Goal: Find specific page/section: Find specific page/section

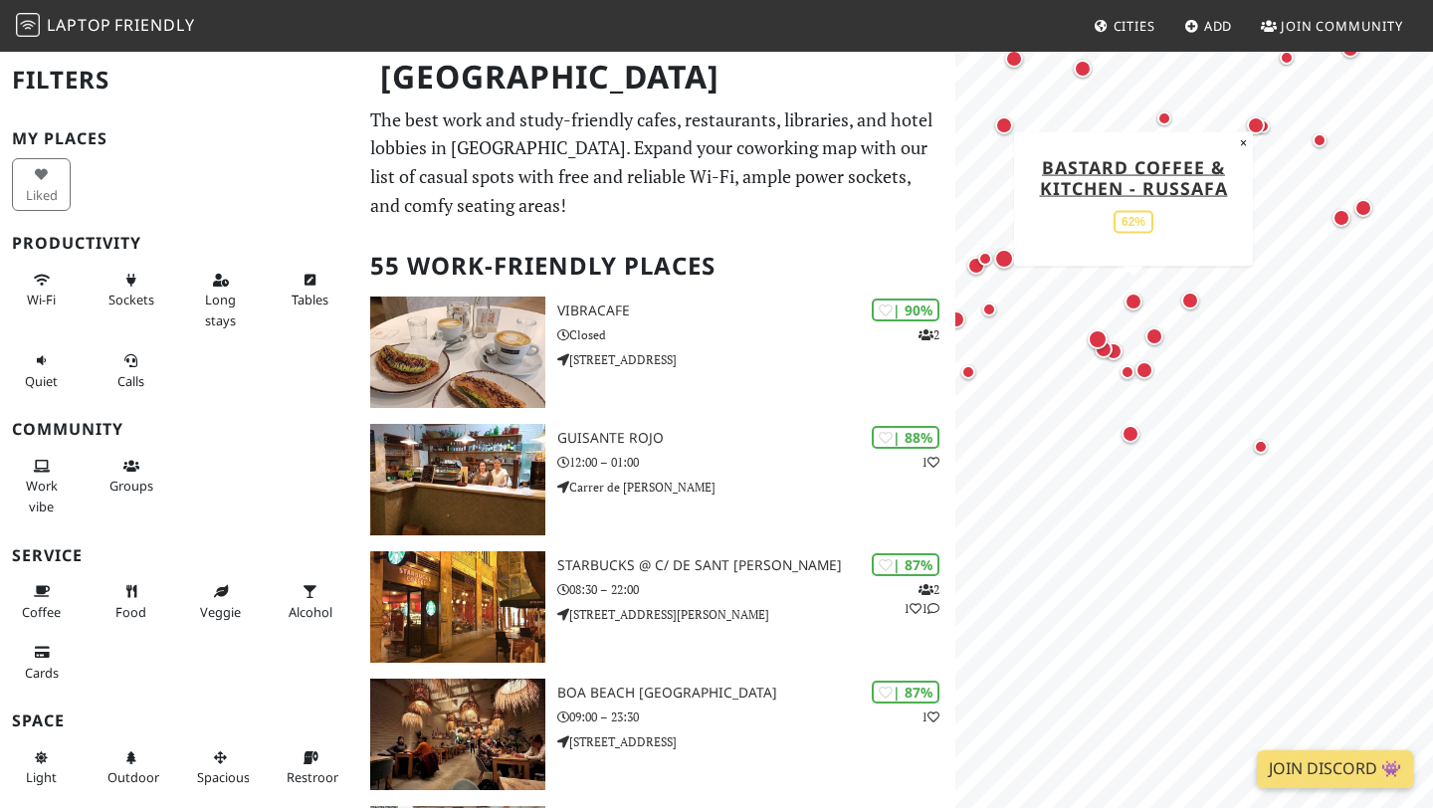
click at [1142, 293] on div "Map marker" at bounding box center [1133, 302] width 26 height 26
click at [1130, 293] on div "Map marker" at bounding box center [1133, 302] width 18 height 18
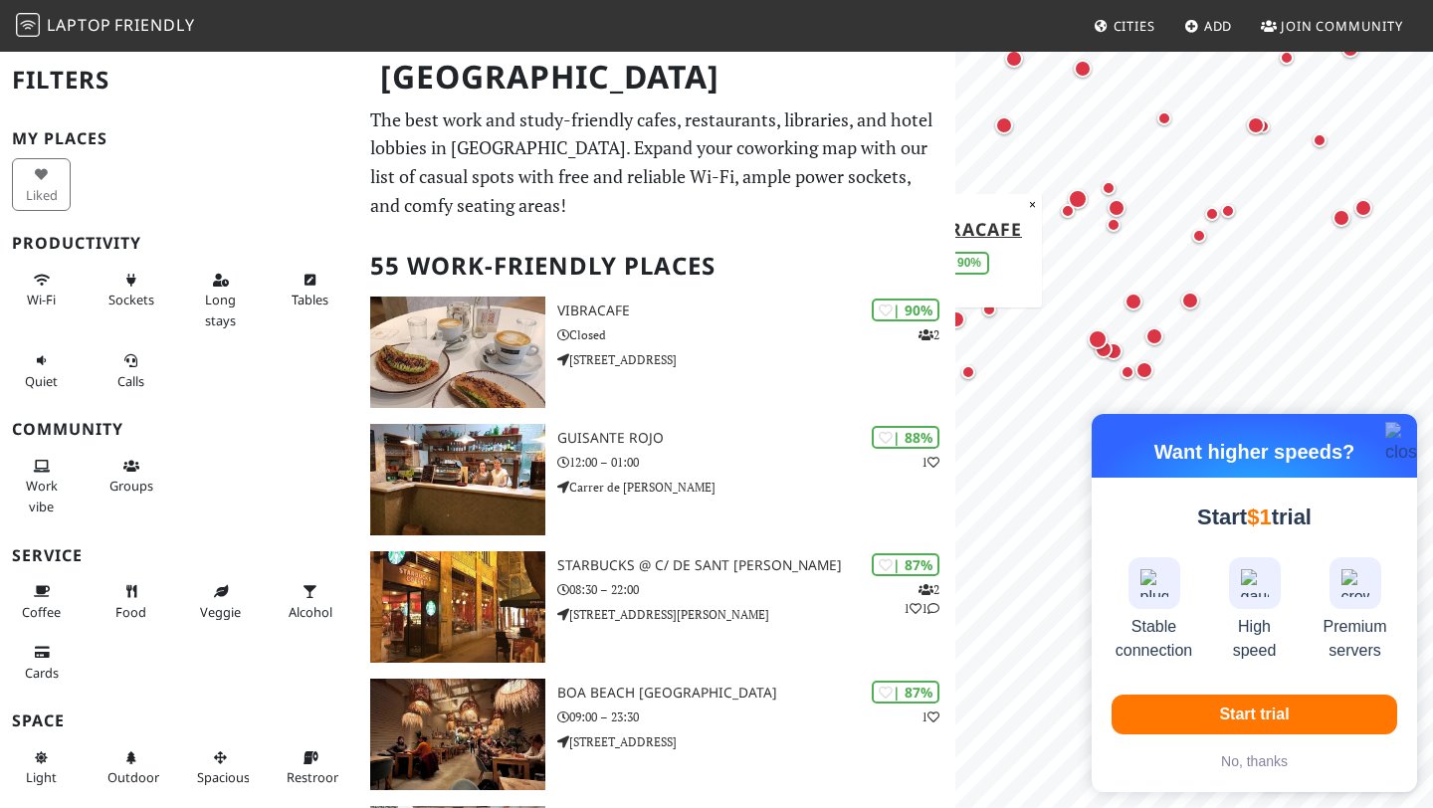
click at [1397, 434] on img "button" at bounding box center [1406, 444] width 42 height 45
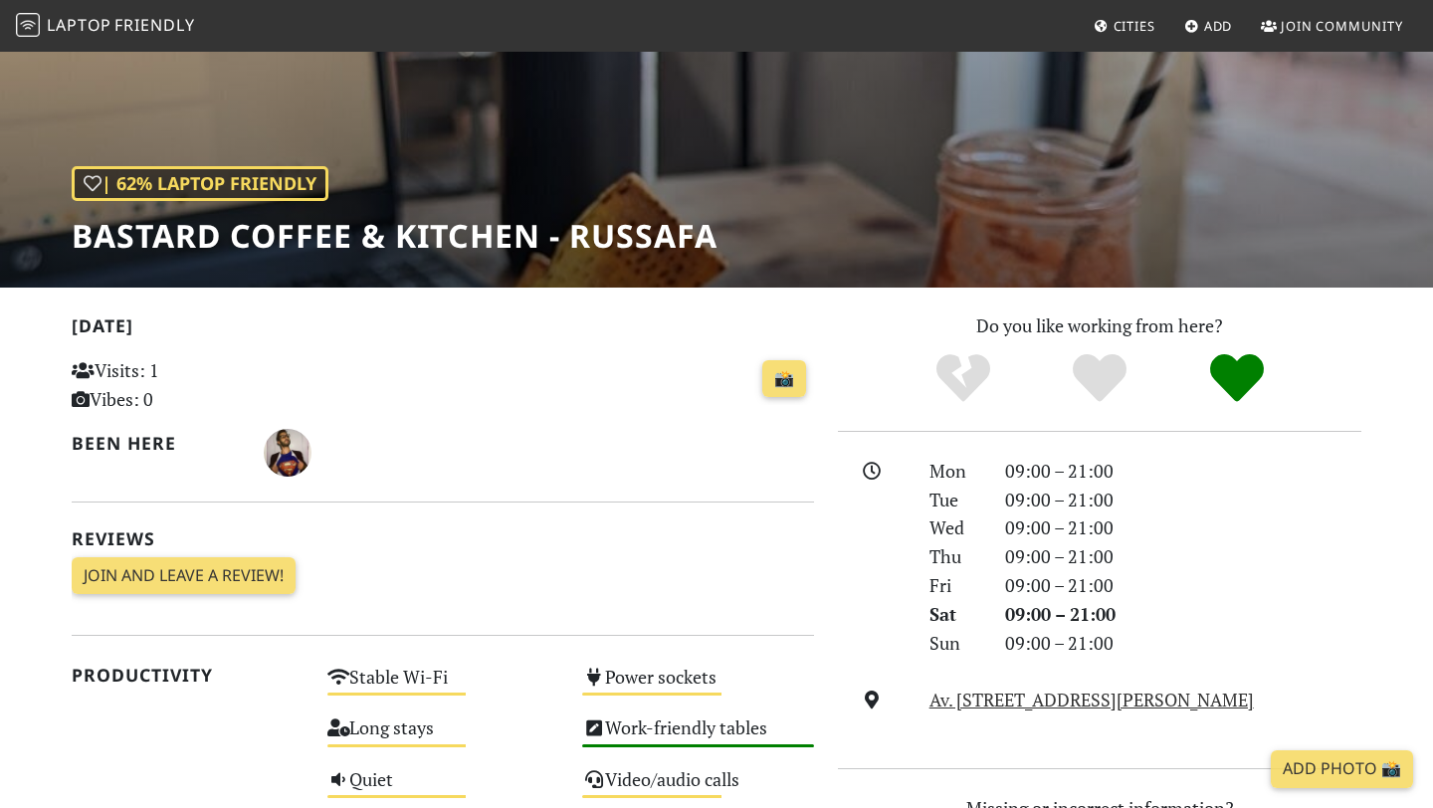
scroll to position [179, 0]
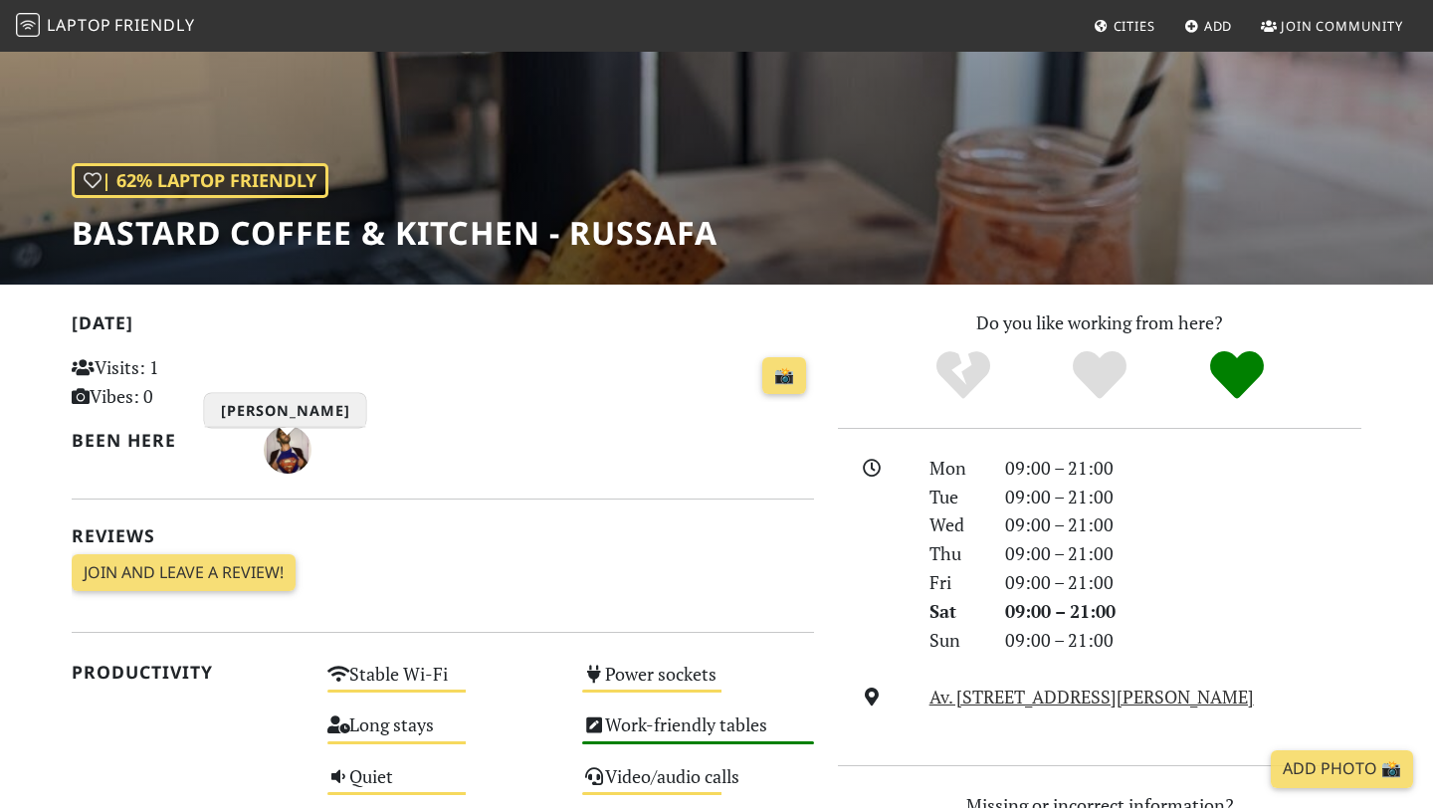
click at [287, 456] on img "Giorgio Rescio" at bounding box center [288, 450] width 48 height 48
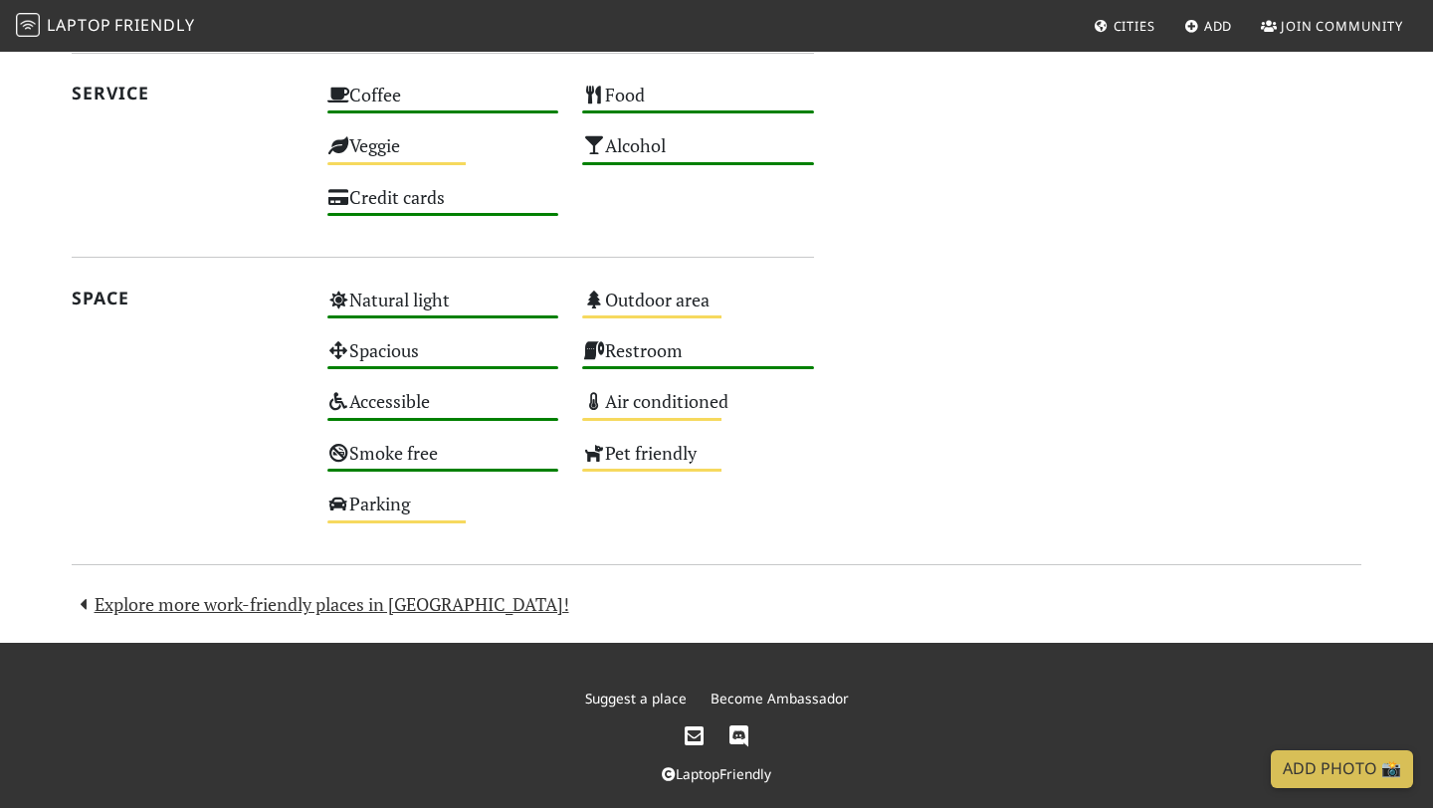
scroll to position [0, 0]
